Goal: Check status: Check status

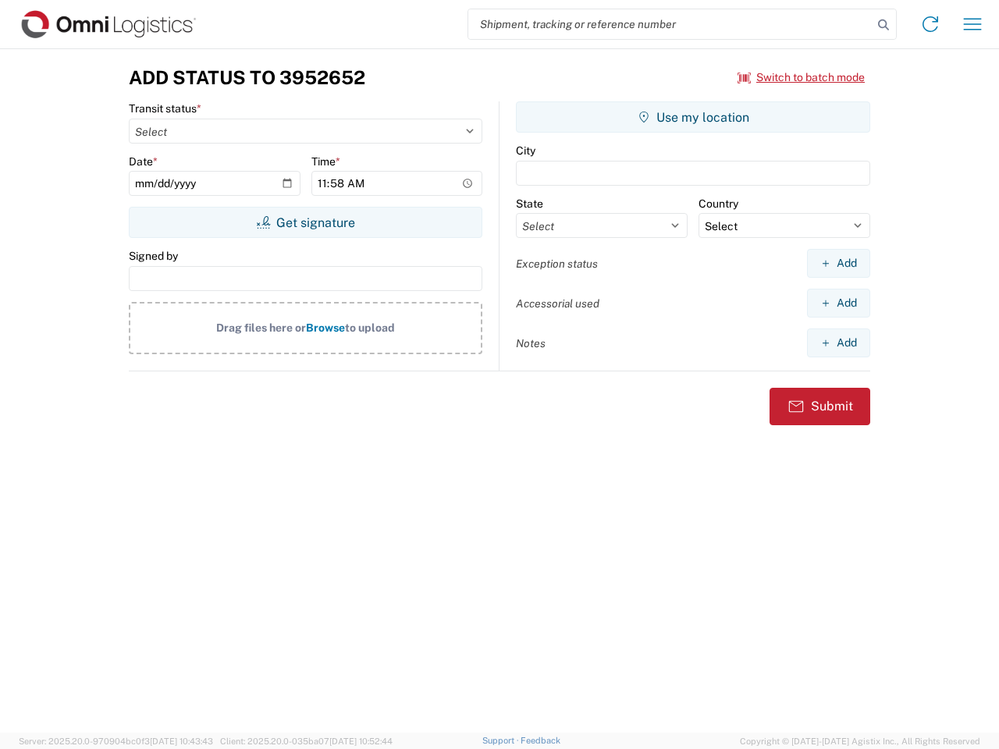
click at [670, 24] on input "search" at bounding box center [670, 24] width 404 height 30
click at [883, 25] on icon at bounding box center [883, 25] width 22 height 22
click at [930, 24] on icon at bounding box center [929, 24] width 25 height 25
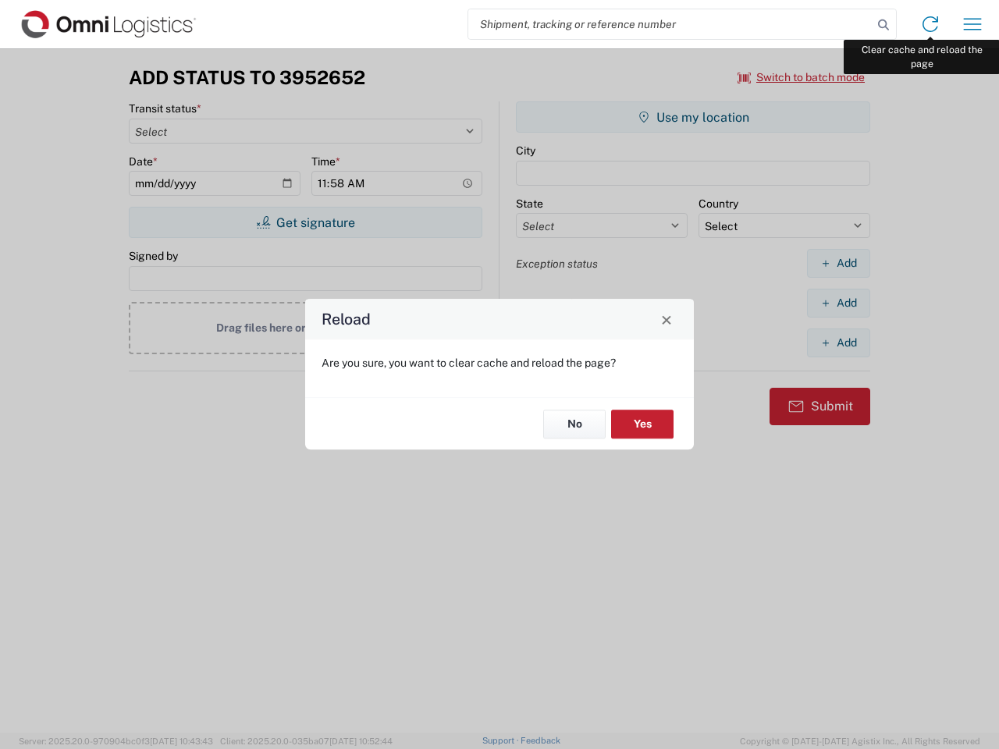
click at [972, 24] on div "Reload Are you sure, you want to clear cache and reload the page? No Yes" at bounding box center [499, 374] width 999 height 749
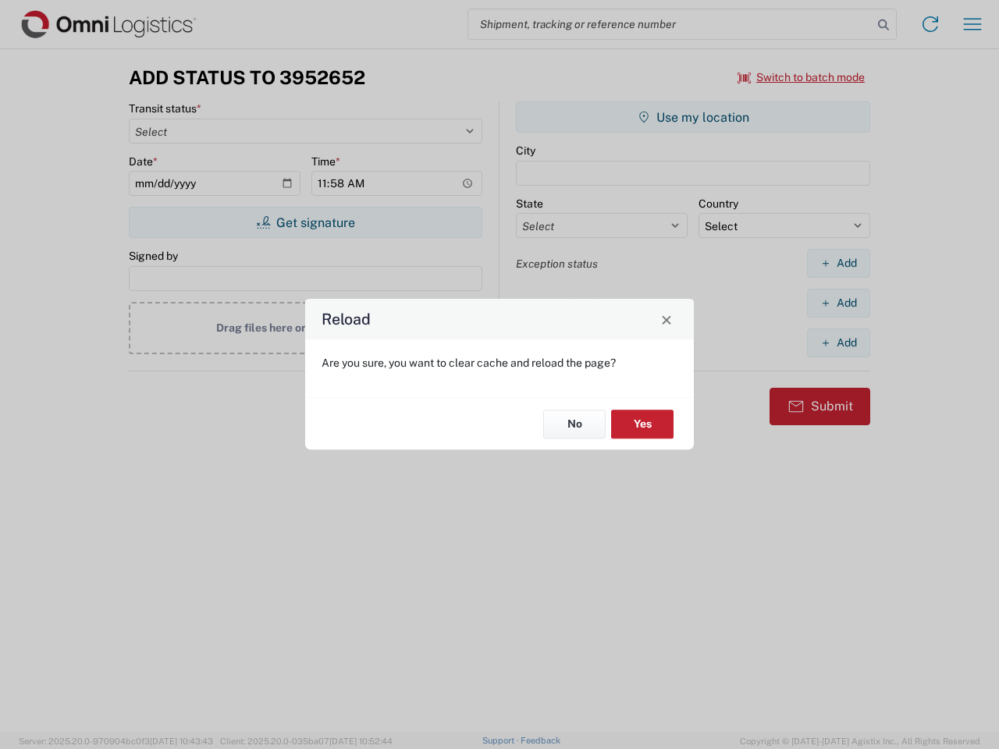
click at [801, 77] on div "Reload Are you sure, you want to clear cache and reload the page? No Yes" at bounding box center [499, 374] width 999 height 749
click at [305, 222] on div "Reload Are you sure, you want to clear cache and reload the page? No Yes" at bounding box center [499, 374] width 999 height 749
click at [693, 117] on div "Reload Are you sure, you want to clear cache and reload the page? No Yes" at bounding box center [499, 374] width 999 height 749
click at [838, 263] on div "Reload Are you sure, you want to clear cache and reload the page? No Yes" at bounding box center [499, 374] width 999 height 749
click at [838, 303] on div "Reload Are you sure, you want to clear cache and reload the page? No Yes" at bounding box center [499, 374] width 999 height 749
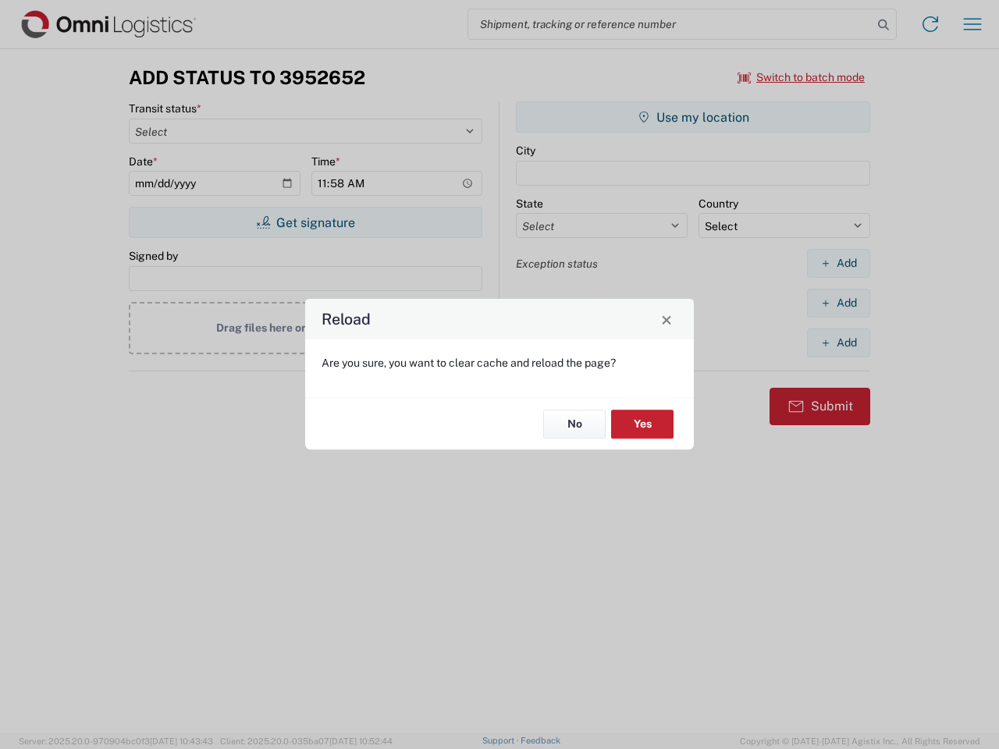
click at [838, 342] on div "Reload Are you sure, you want to clear cache and reload the page? No Yes" at bounding box center [499, 374] width 999 height 749
